Goal: Task Accomplishment & Management: Manage account settings

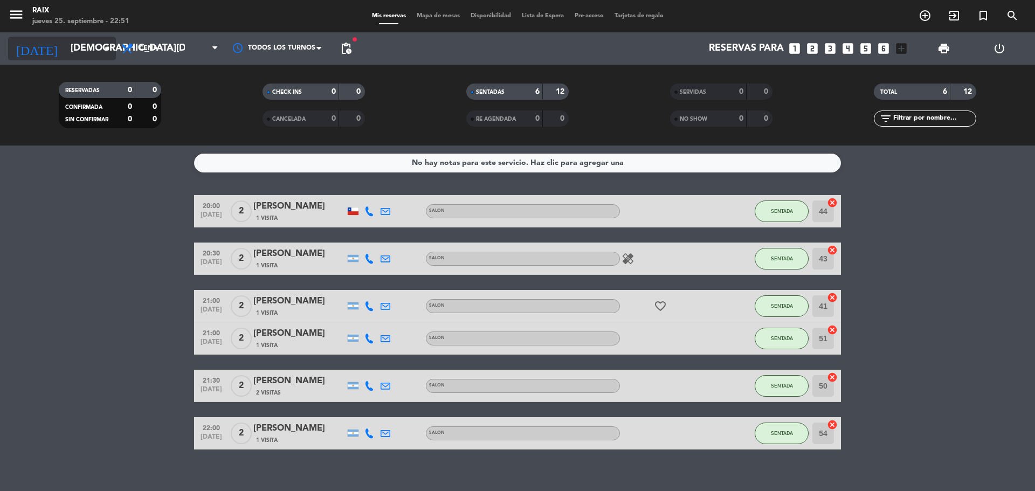
click at [65, 55] on input "[DEMOGRAPHIC_DATA][DATE]" at bounding box center [127, 49] width 125 height 22
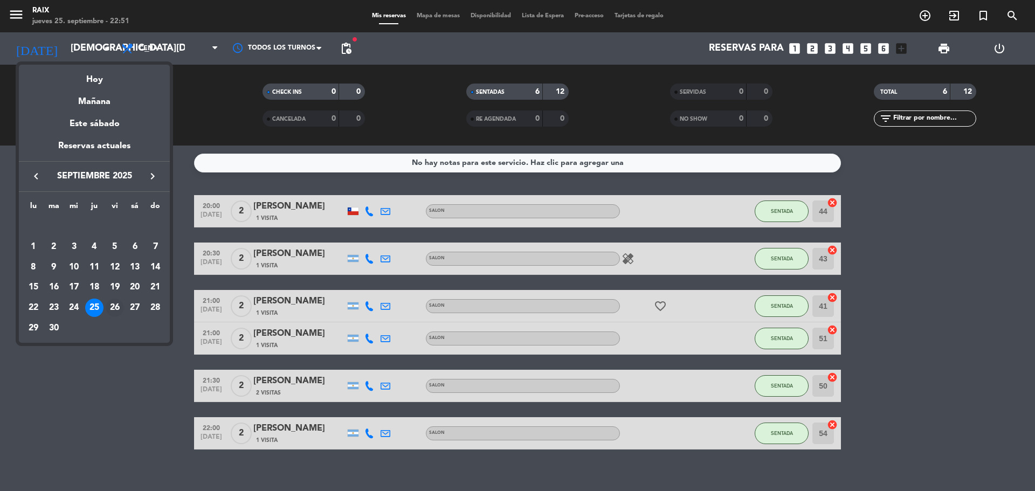
click at [111, 314] on div "26" at bounding box center [115, 307] width 18 height 18
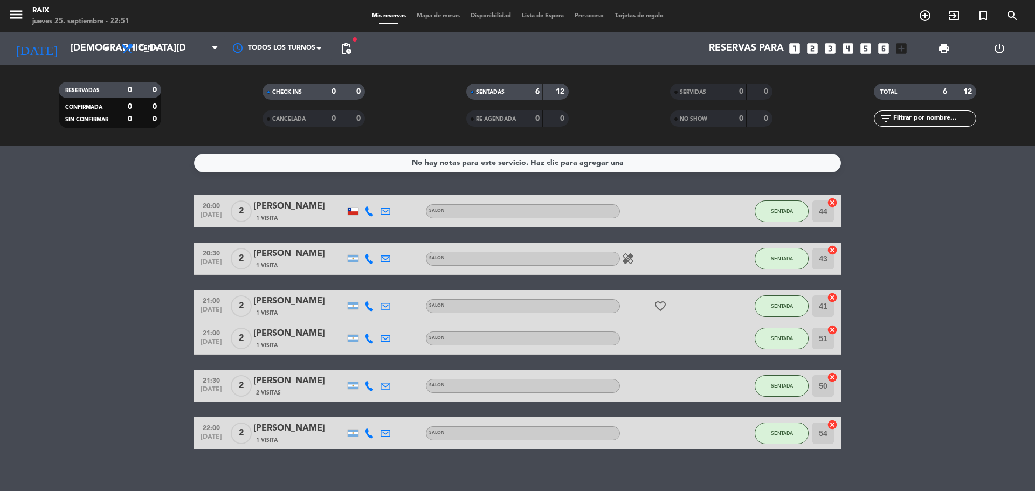
type input "[DATE]"
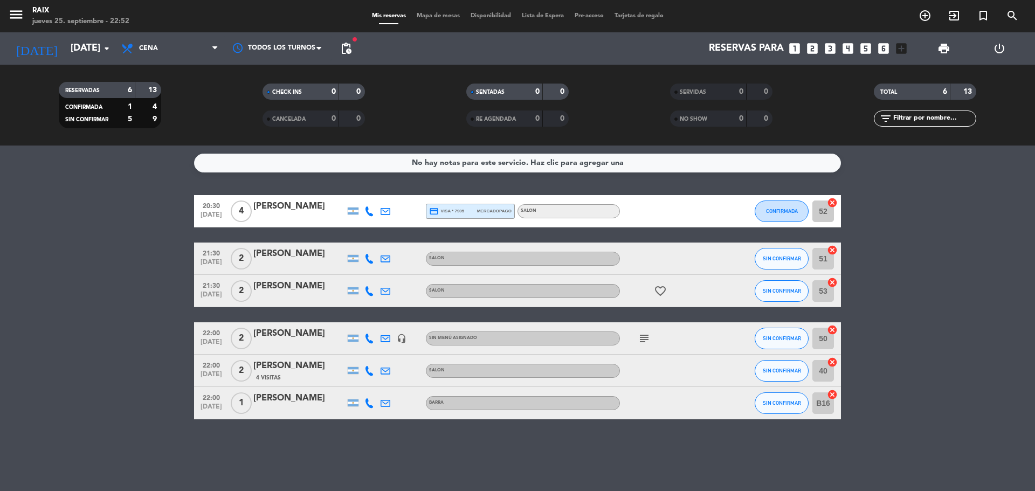
click at [638, 339] on icon "subject" at bounding box center [643, 338] width 13 height 13
click at [629, 460] on div "No hay notas para este servicio. Haz clic para agregar una 20:30 [DATE] 4 [PERS…" at bounding box center [517, 317] width 1035 height 345
click at [350, 47] on span "pending_actions" at bounding box center [345, 48] width 13 height 13
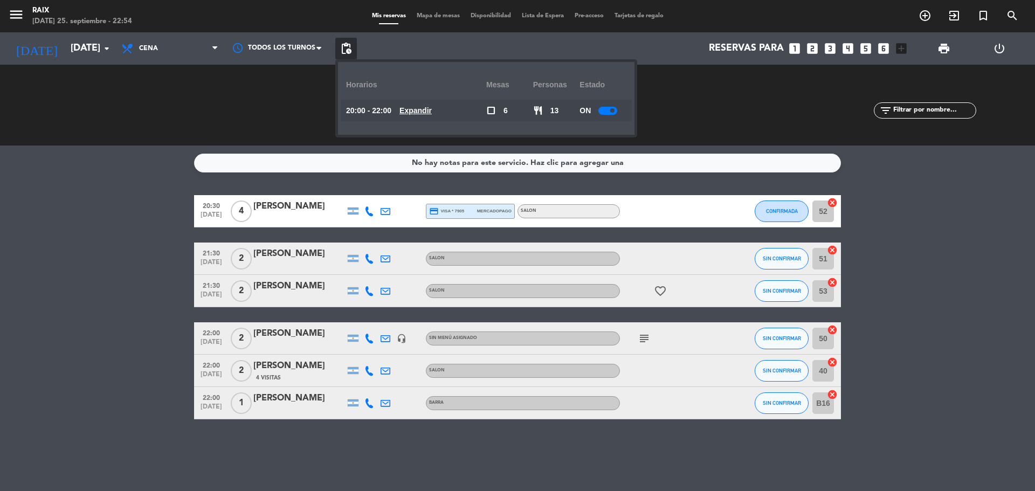
click at [350, 47] on span "pending_actions" at bounding box center [345, 48] width 13 height 13
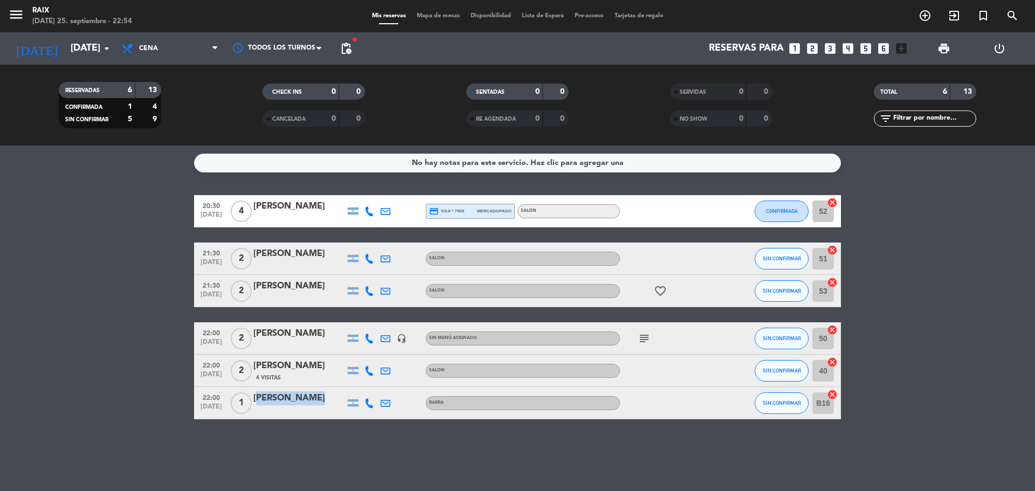
drag, startPoint x: 253, startPoint y: 398, endPoint x: 399, endPoint y: 406, distance: 145.7
click at [399, 406] on div "22:00 [DATE] 1 [PERSON_NAME] BARRA SIN CONFIRMAR B16 cancel" at bounding box center [517, 403] width 647 height 32
click at [266, 440] on div "No hay notas para este servicio. Haz clic para agregar una 20:30 [DATE] 4 [PERS…" at bounding box center [517, 317] width 1035 height 345
click at [79, 51] on input "[DATE]" at bounding box center [127, 49] width 125 height 22
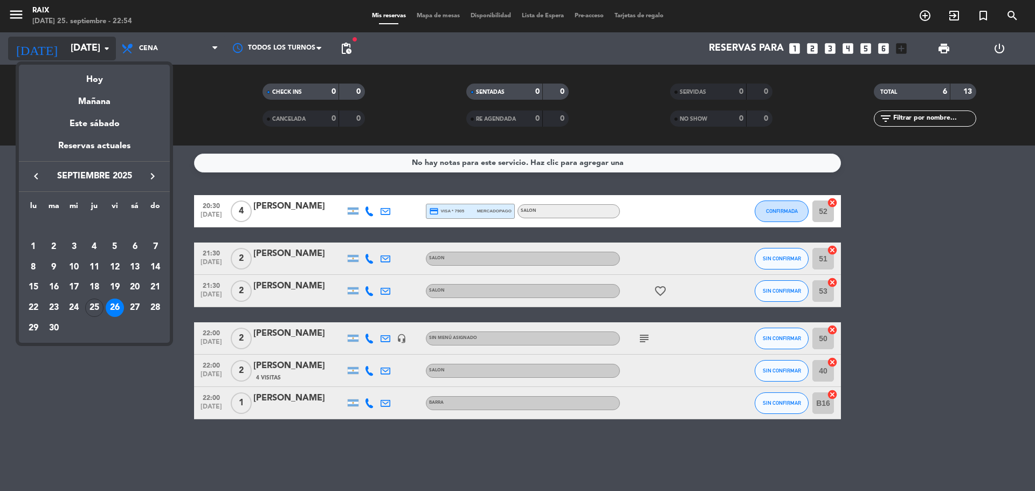
click at [79, 51] on div at bounding box center [517, 245] width 1035 height 491
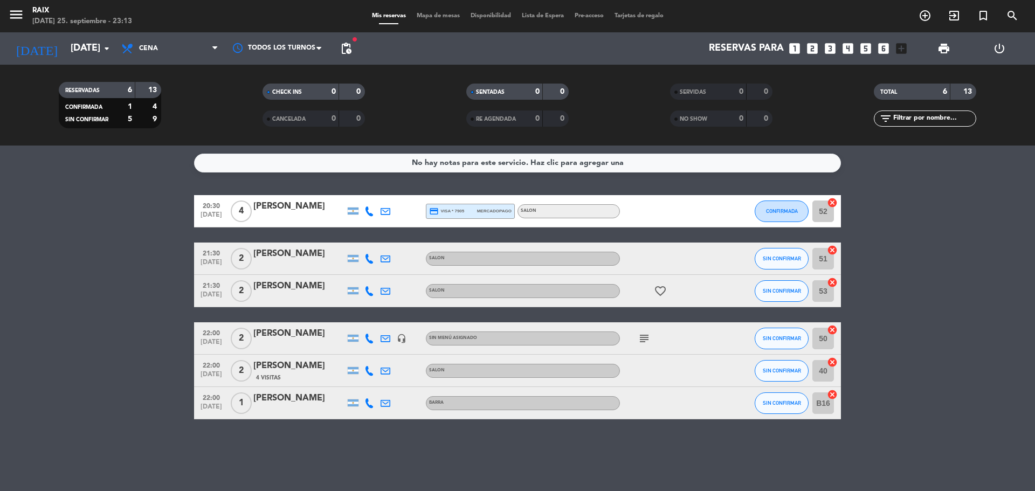
click at [443, 13] on span "Mapa de mesas" at bounding box center [438, 16] width 54 height 6
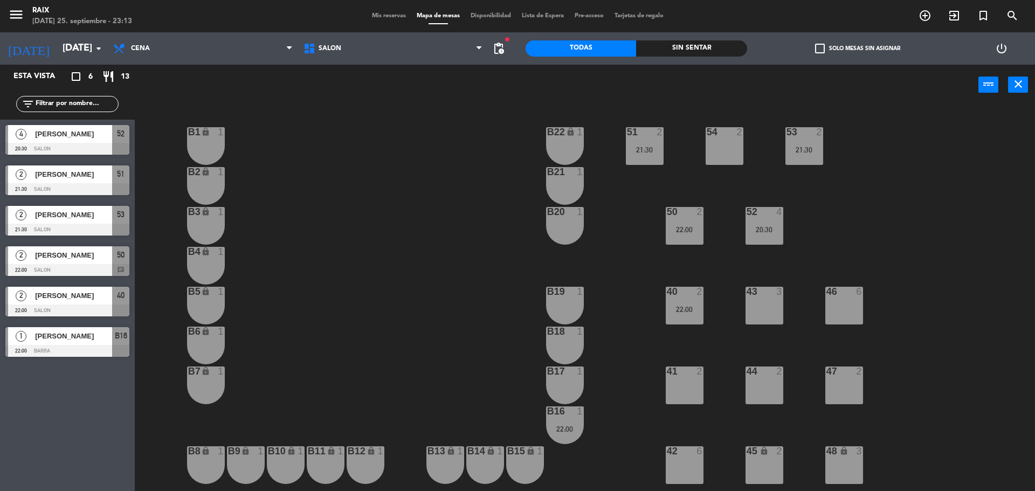
click at [743, 217] on div "51 2 21:30 53 2 21:30 54 2 B1 lock 1 B22 lock 1 B2 lock 1 B21 1 50 2 22:00 52 4…" at bounding box center [590, 301] width 890 height 386
click at [699, 215] on div "2" at bounding box center [699, 212] width 6 height 10
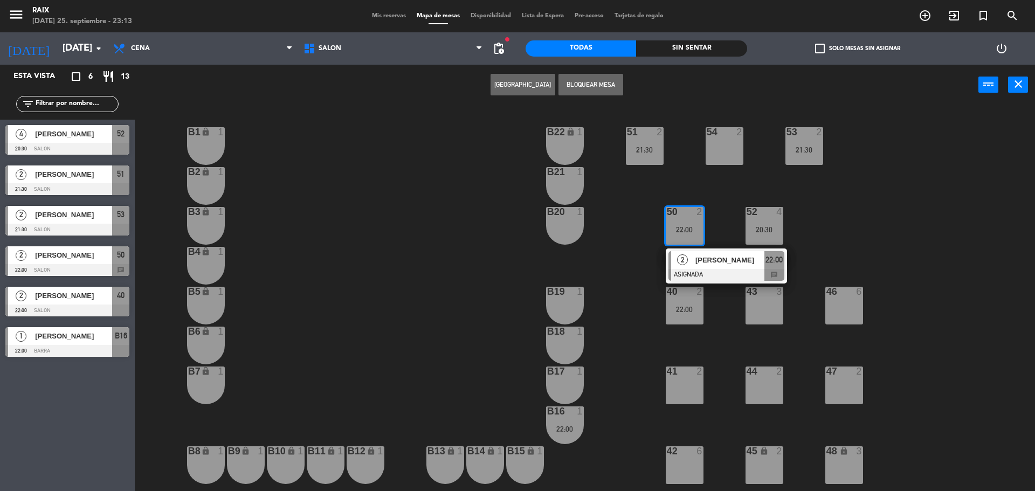
click at [853, 372] on div "2" at bounding box center [861, 371] width 18 height 10
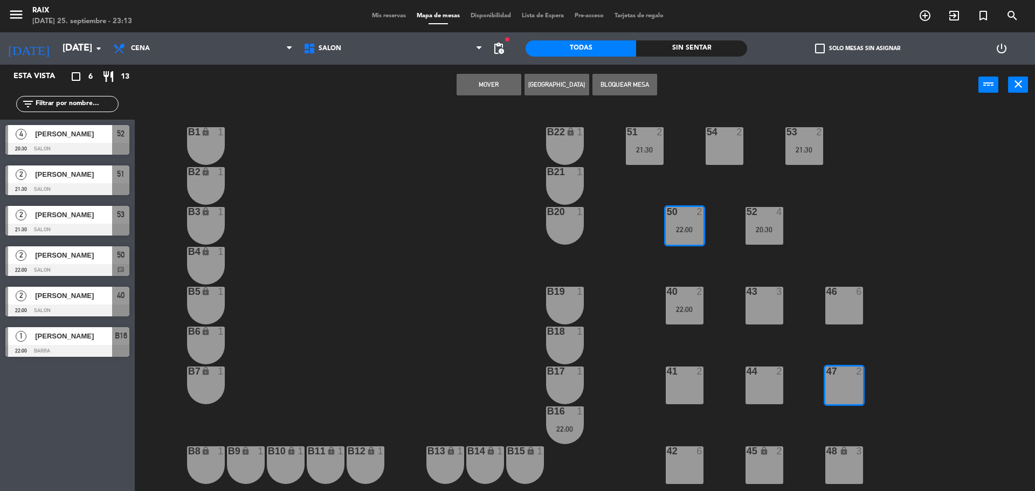
click at [467, 76] on button "Mover" at bounding box center [488, 85] width 65 height 22
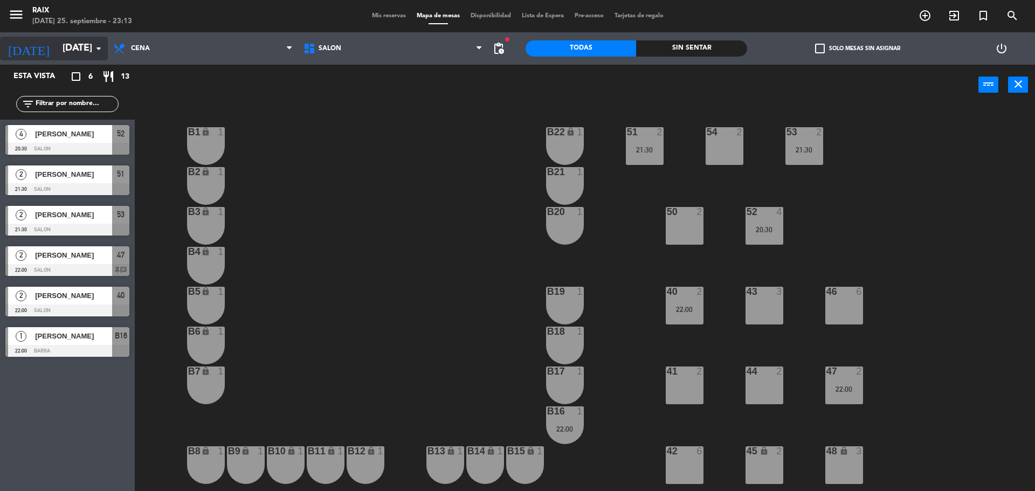
click at [81, 57] on input "[DATE]" at bounding box center [119, 49] width 125 height 22
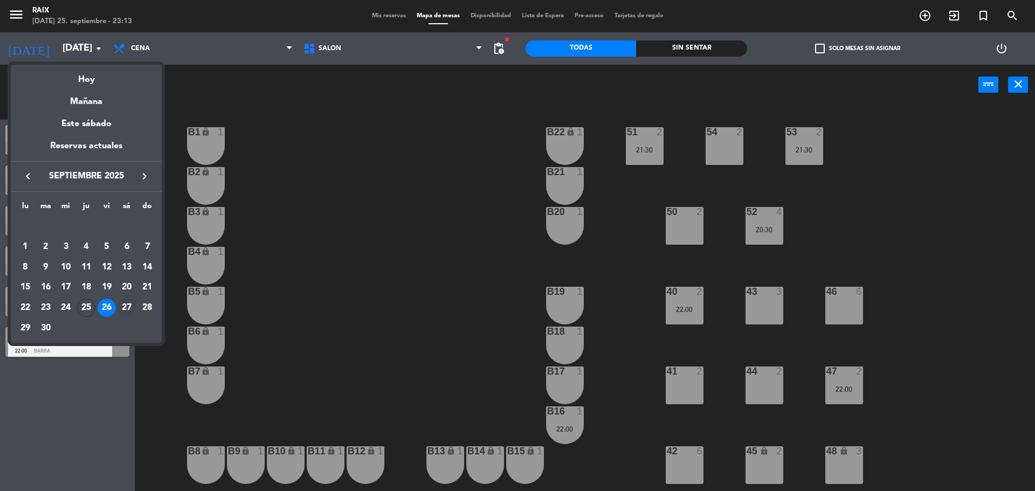
click at [128, 308] on div "27" at bounding box center [126, 307] width 18 height 18
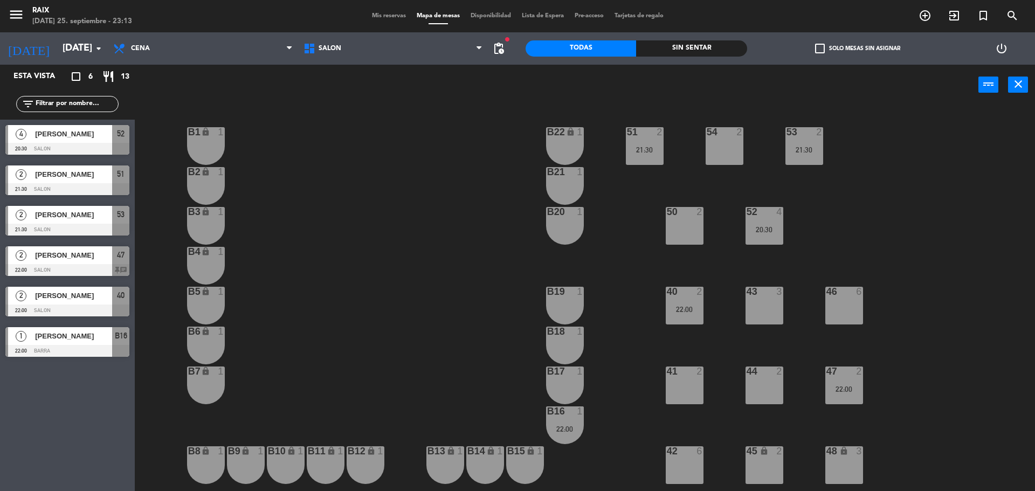
type input "[DATE]"
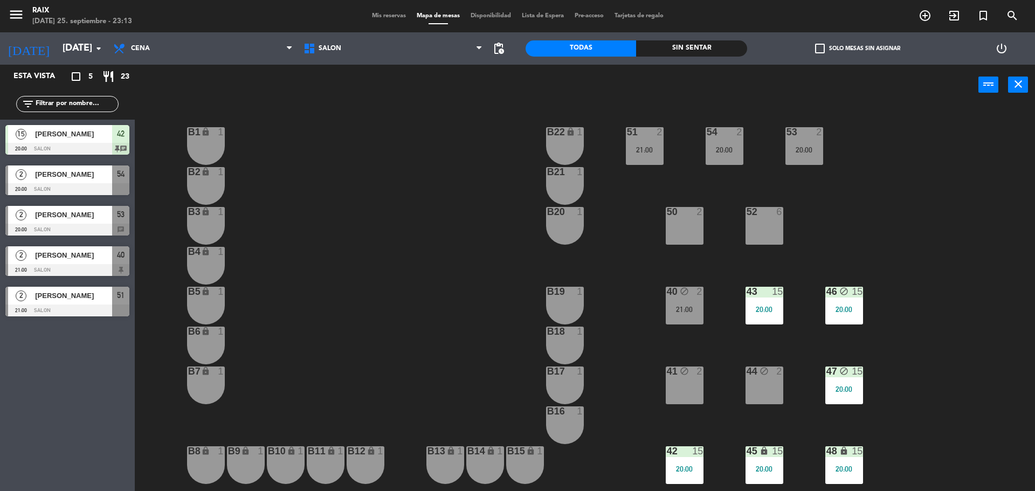
click at [372, 18] on span "Mis reservas" at bounding box center [388, 16] width 45 height 6
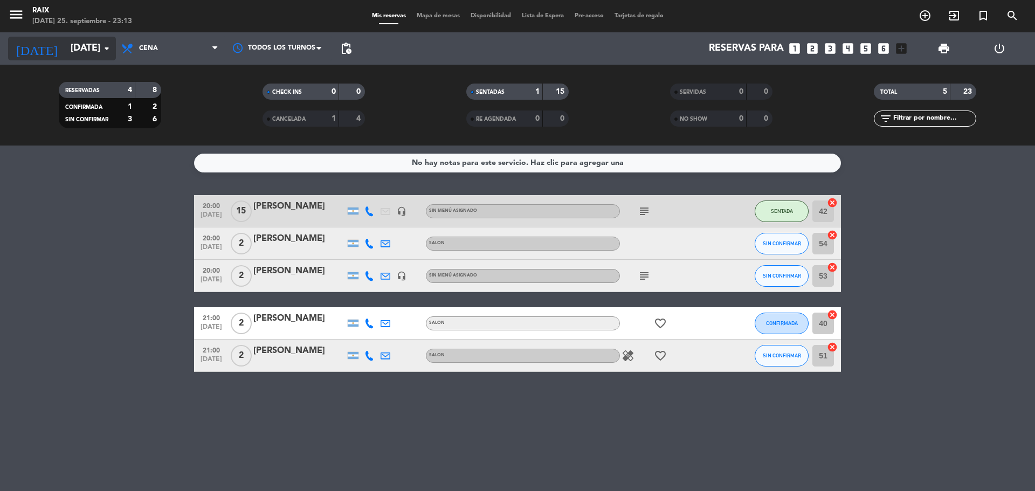
click at [74, 43] on input "[DATE]" at bounding box center [127, 49] width 125 height 22
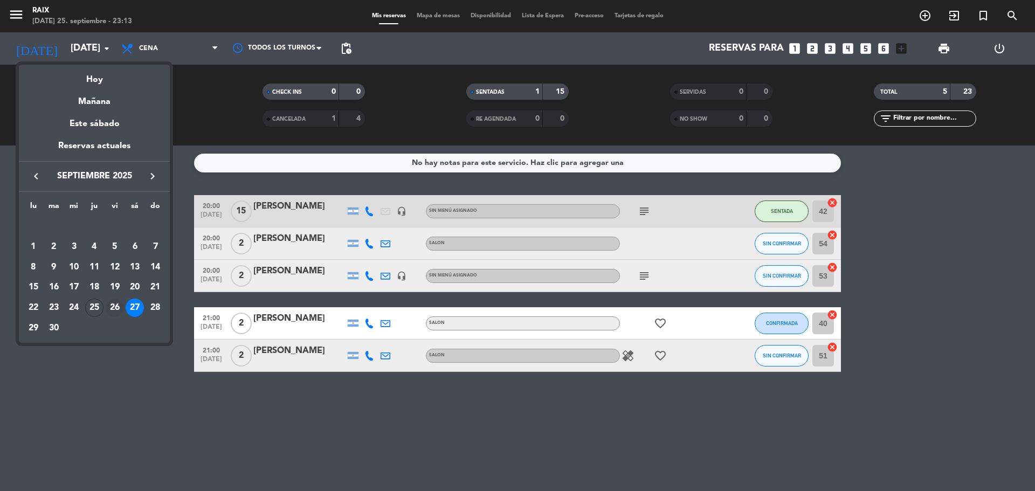
click at [116, 304] on div "26" at bounding box center [115, 307] width 18 height 18
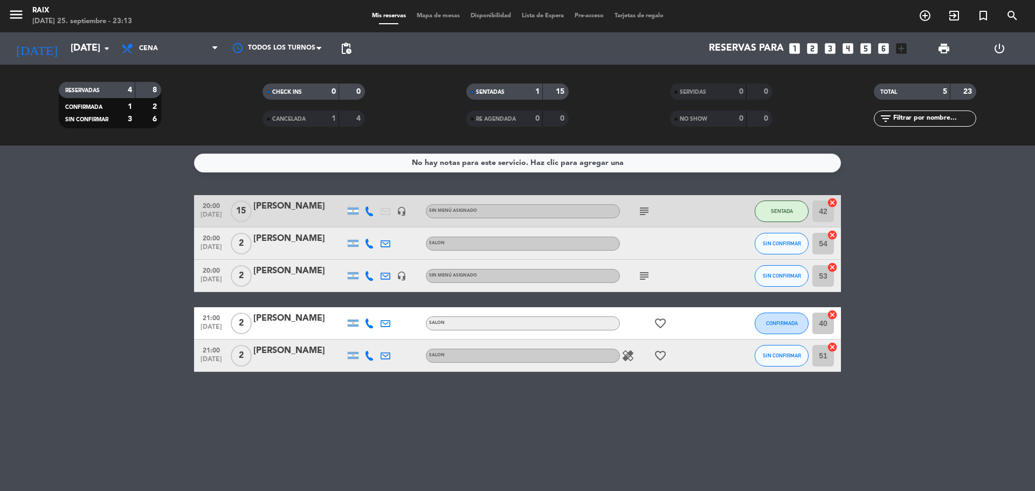
type input "[DATE]"
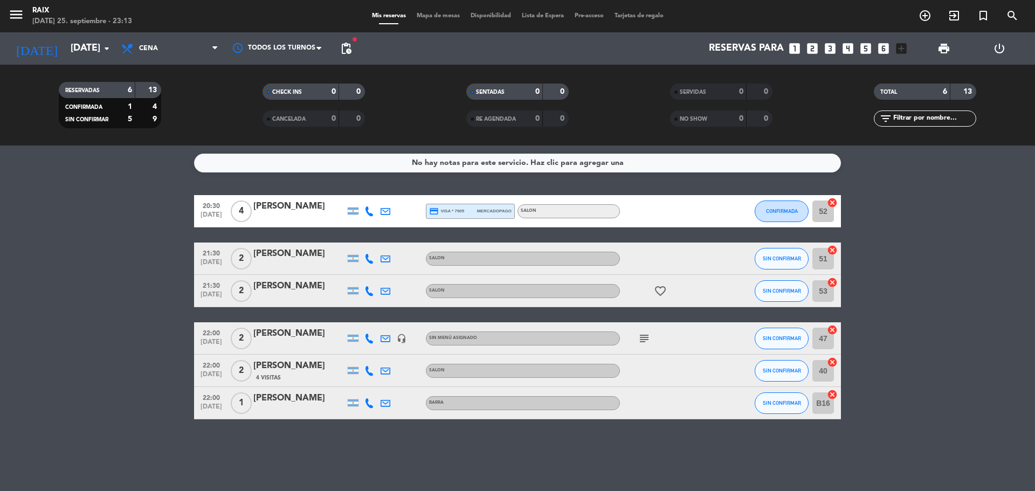
click at [56, 307] on bookings-row "20:30 [DATE] 4 [PERSON_NAME] credit_card visa * 7905 mercadopago SALON CONFIRMA…" at bounding box center [517, 307] width 1035 height 224
